Goal: Navigation & Orientation: Find specific page/section

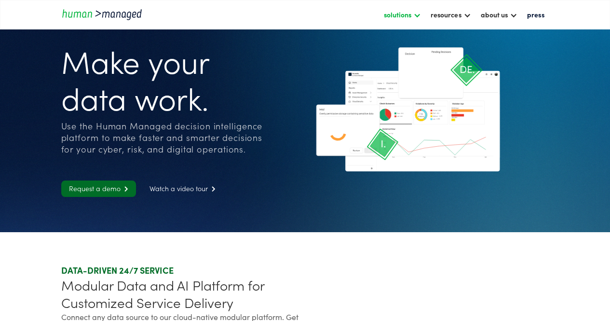
click at [396, 22] on div "solutions" at bounding box center [402, 14] width 47 height 16
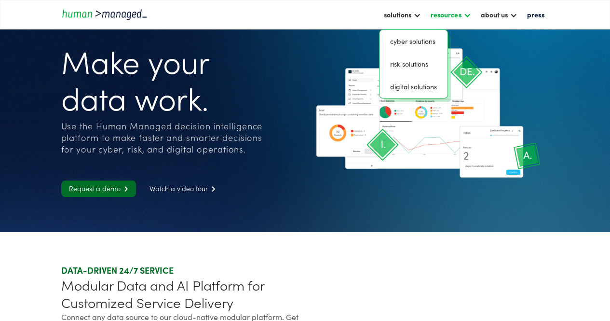
click at [443, 16] on div "resources" at bounding box center [446, 15] width 30 height 12
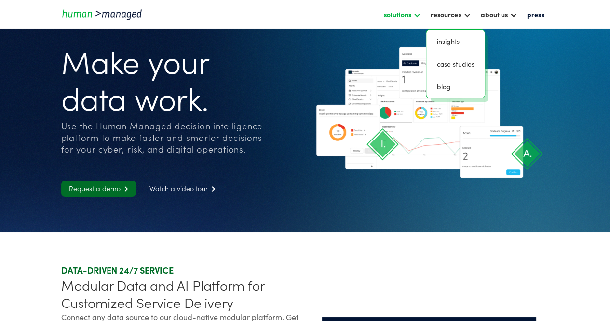
click at [417, 13] on div at bounding box center [417, 15] width 8 height 8
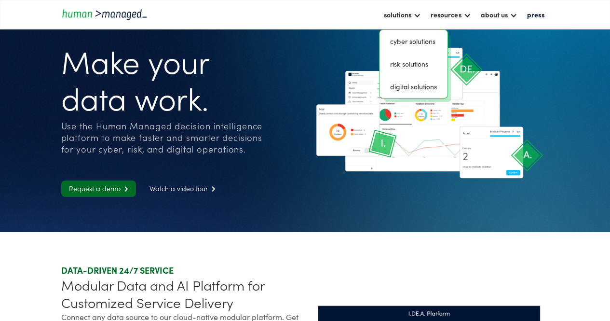
click at [410, 183] on icon at bounding box center [429, 114] width 240 height 164
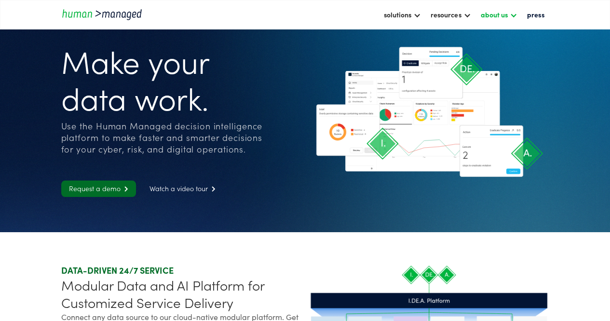
click at [504, 15] on div "about us" at bounding box center [493, 15] width 27 height 12
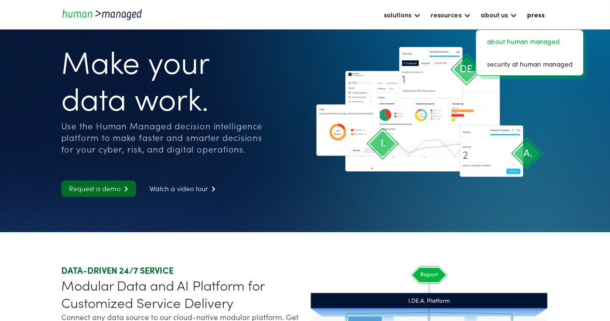
click at [507, 35] on link "about human managed" at bounding box center [529, 41] width 99 height 15
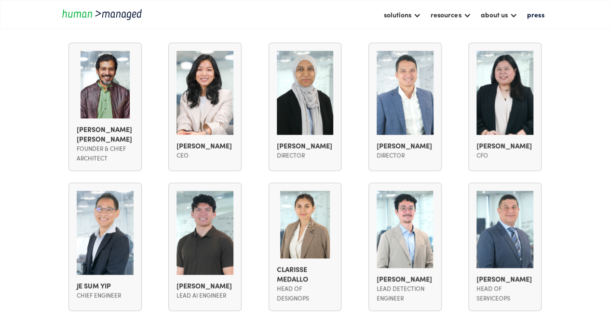
scroll to position [704, 0]
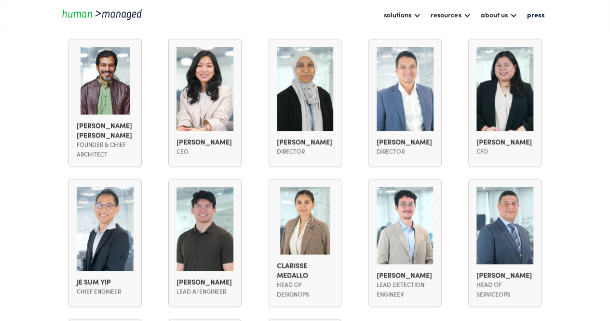
click at [453, 243] on div "Saleem Javed Mohamed Ismail Founder & Chief Architect Saleem Javed Mohamed Isma…" at bounding box center [305, 243] width 488 height 408
